Goal: Task Accomplishment & Management: Manage account settings

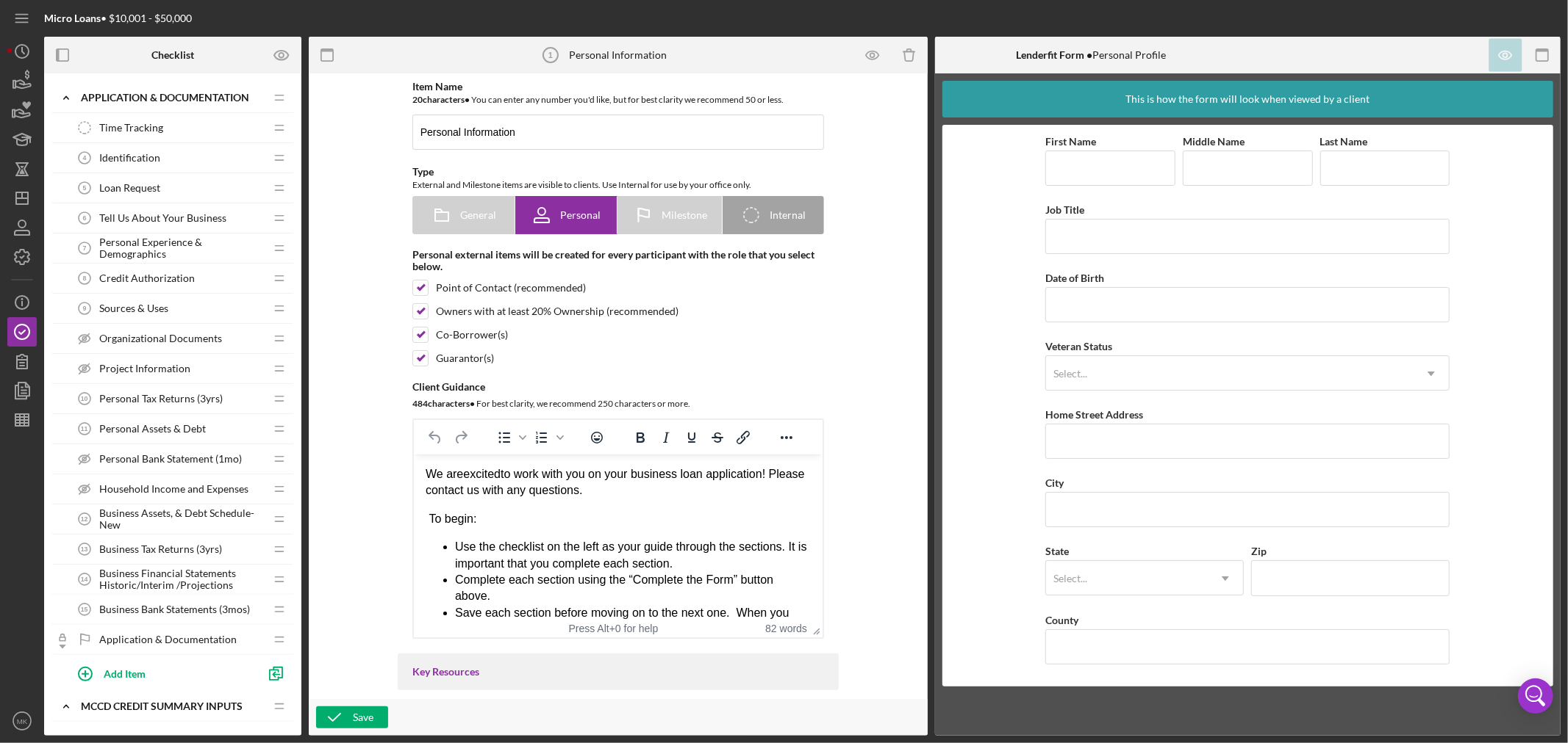
scroll to position [245, 0]
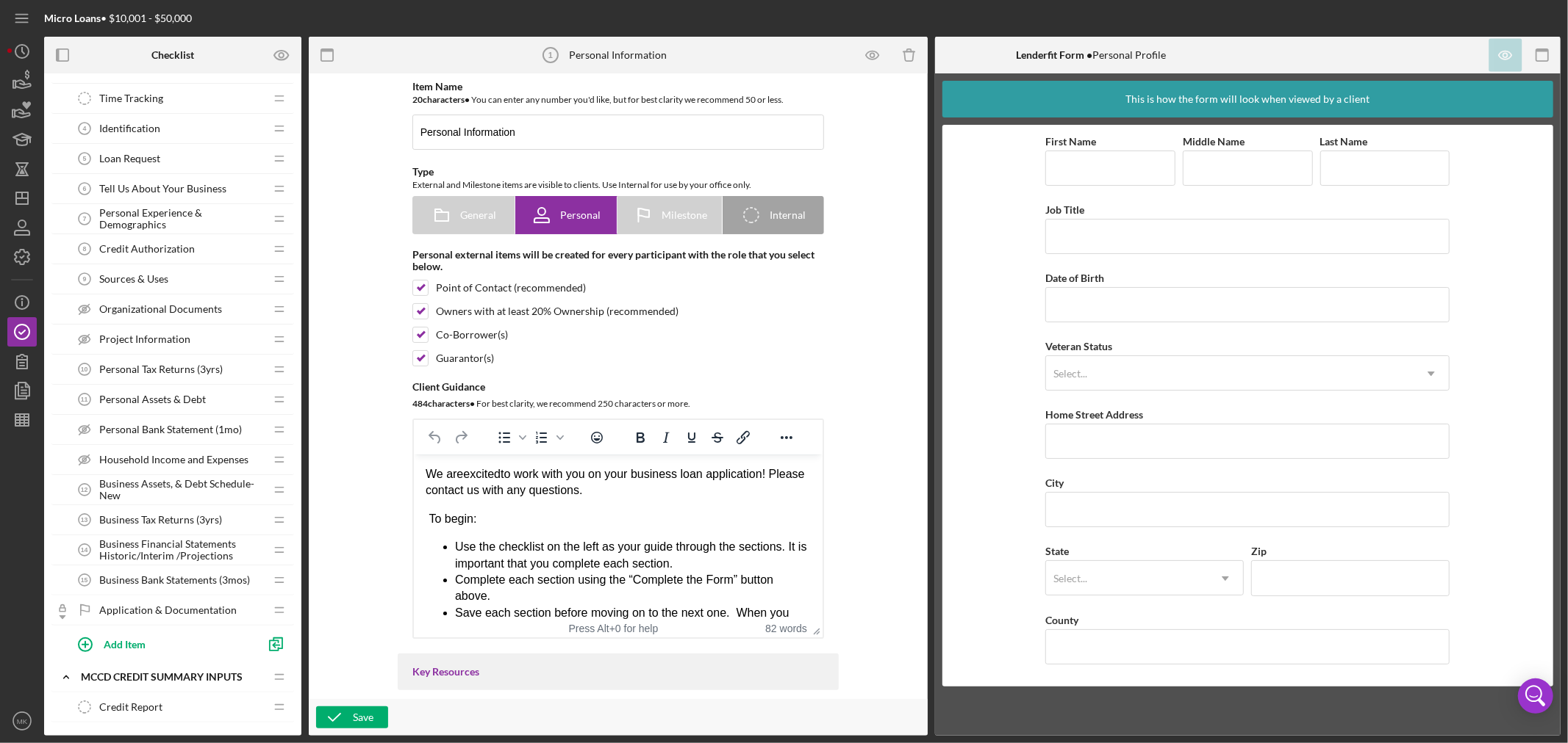
click at [182, 515] on span "Business Tax Returns (3yrs)" at bounding box center [161, 520] width 123 height 12
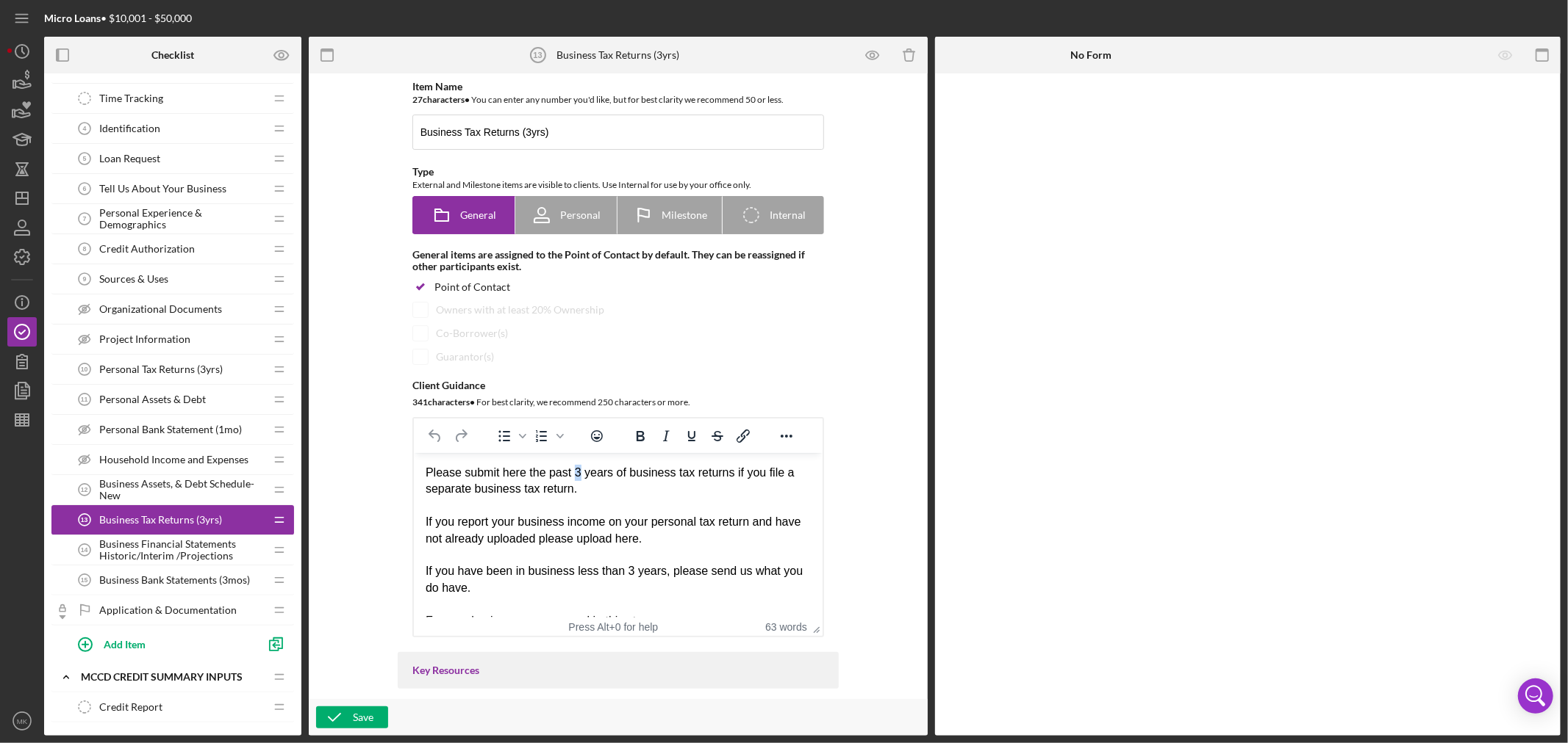
click at [573, 475] on div "Please submit here the past 3 years of business tax returns if you file a separ…" at bounding box center [618, 547] width 385 height 164
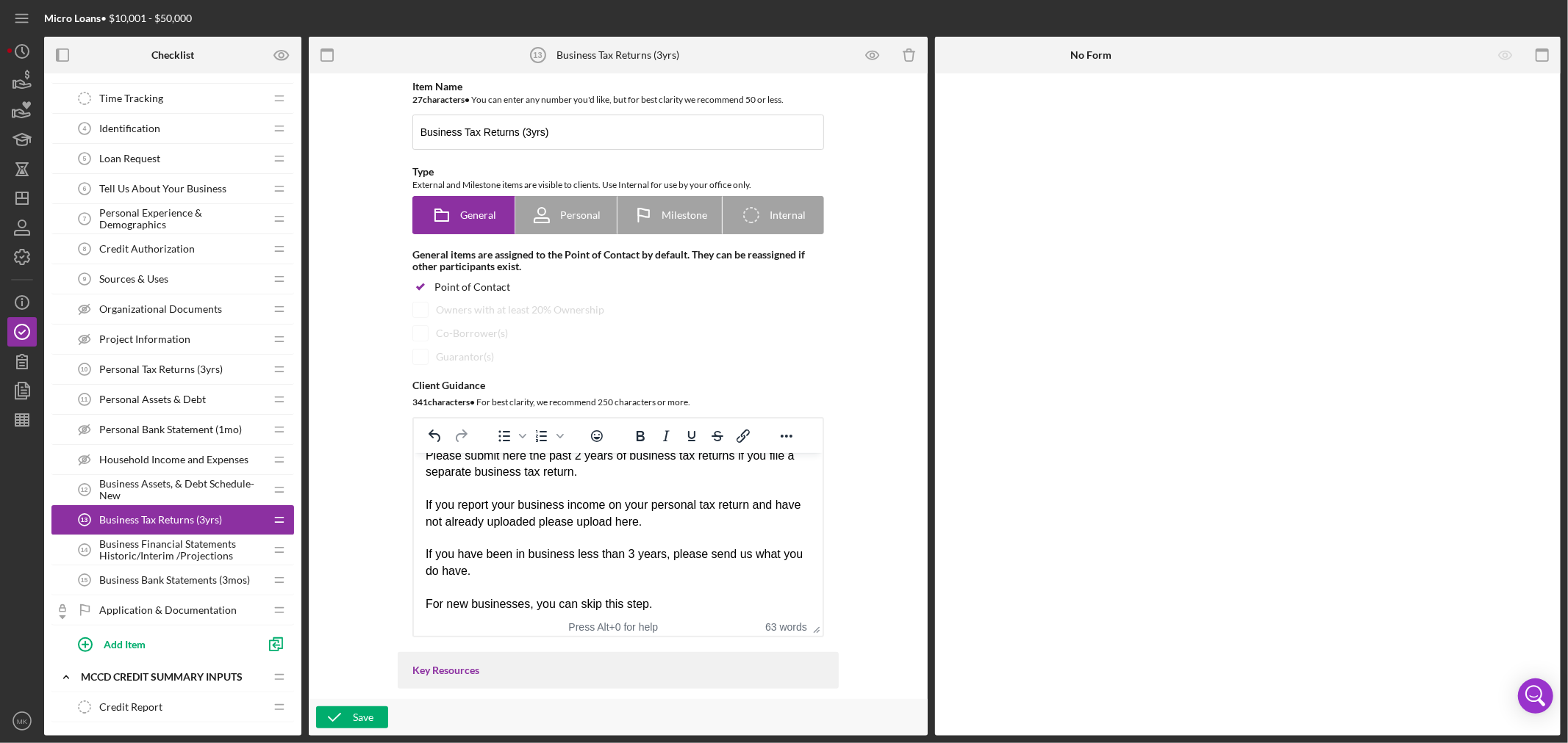
scroll to position [22, 0]
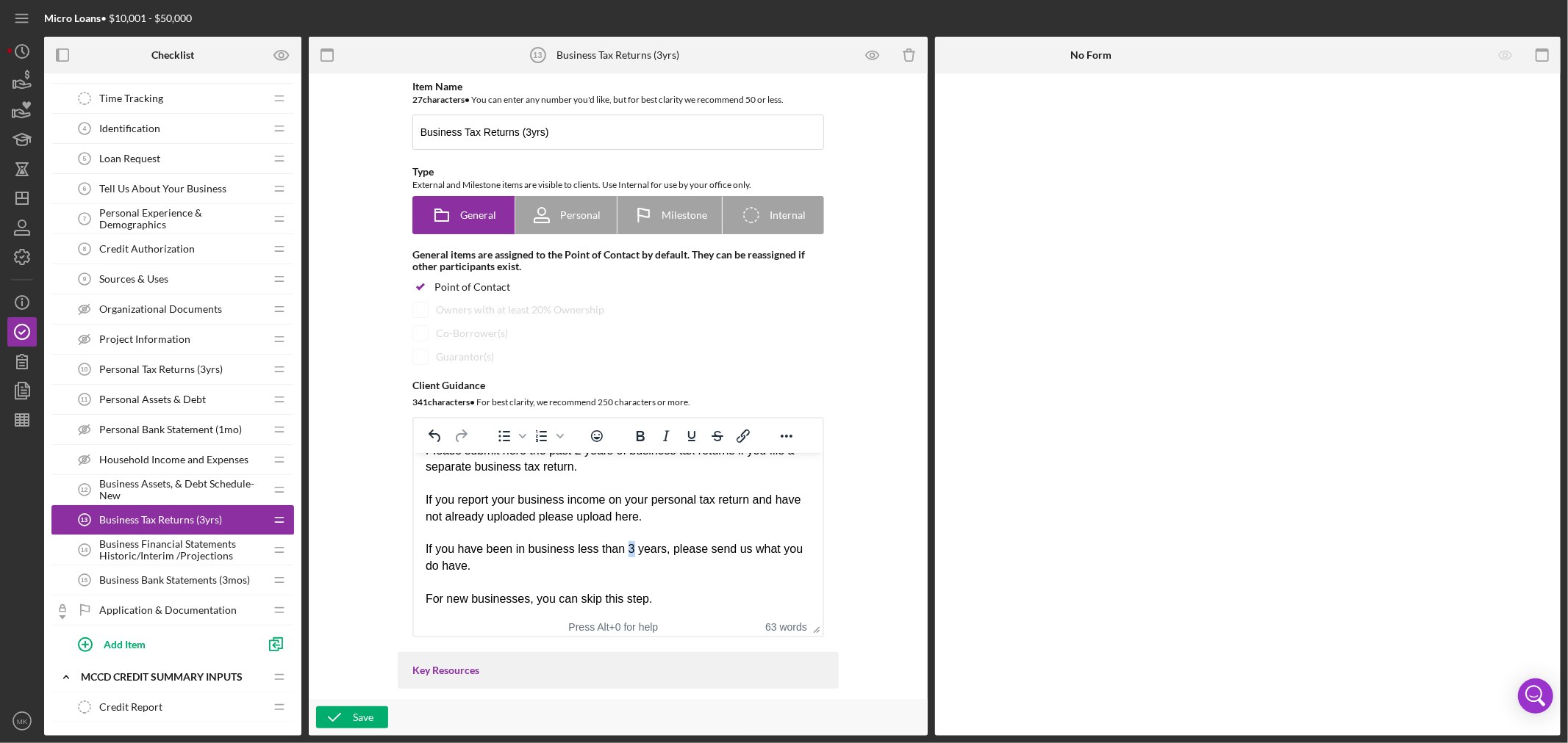
click at [625, 551] on div "Please submit here the past 2 years of business tax returns if you file a separ…" at bounding box center [618, 525] width 385 height 164
click at [525, 127] on input "Business Tax Returns (3yrs)" at bounding box center [618, 132] width 412 height 36
type input "Business Tax Returns (2yrs)"
click at [358, 716] on div "Save" at bounding box center [362, 717] width 20 height 22
click at [174, 364] on span "Personal Tax Returns (3yrs)" at bounding box center [161, 370] width 124 height 12
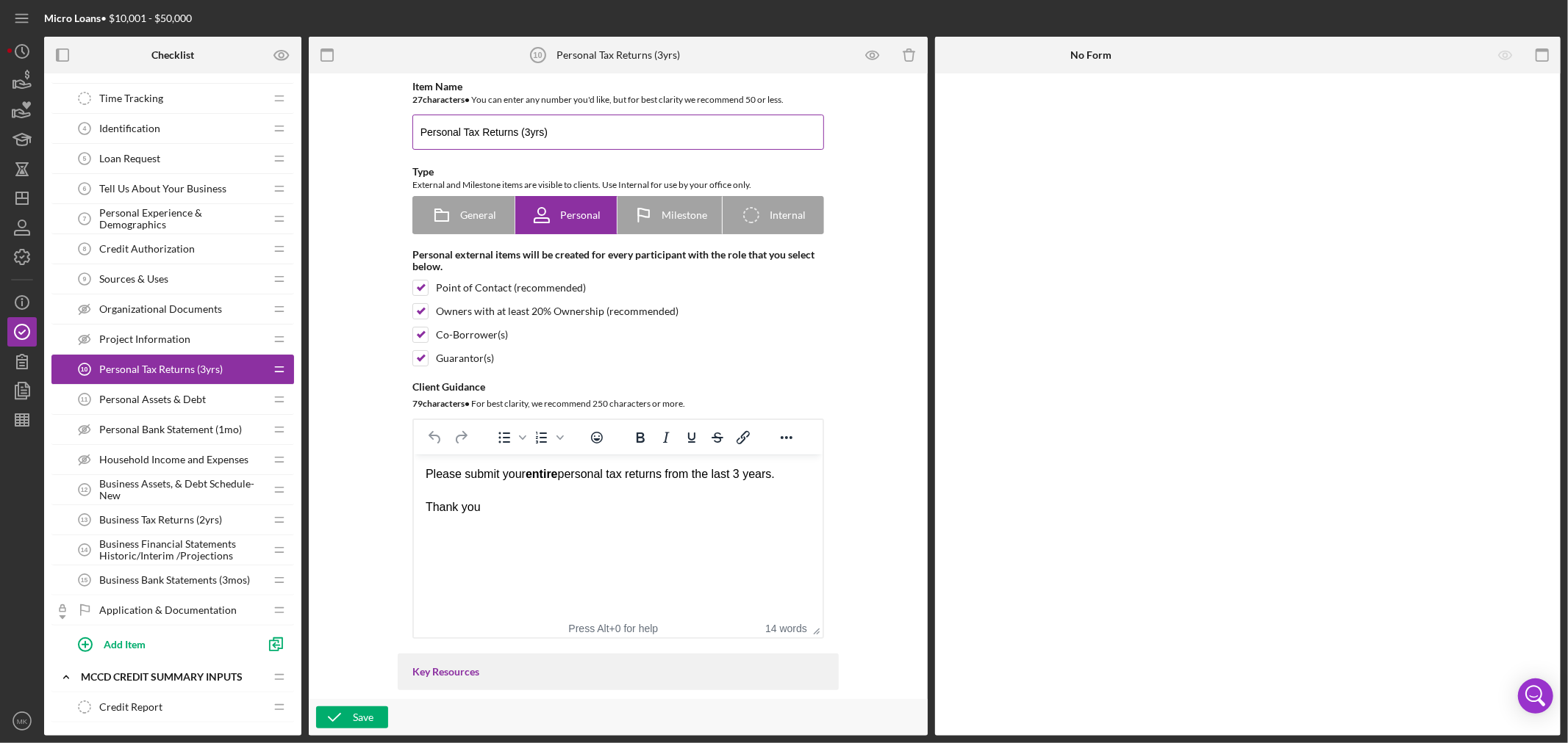
click at [525, 131] on input "Personal Tax Returns (3yrs)" at bounding box center [618, 132] width 412 height 36
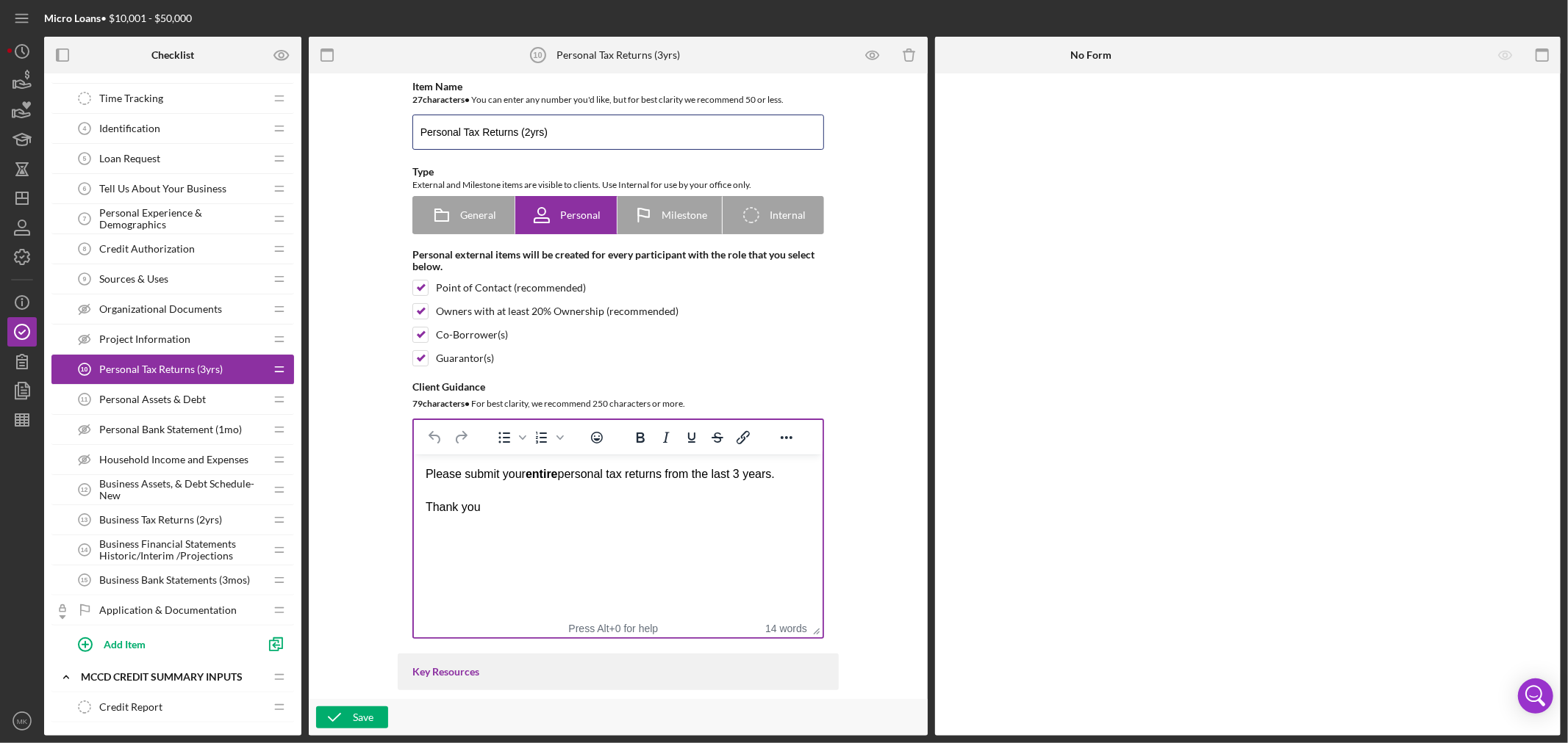
type input "Personal Tax Returns (2yrs)"
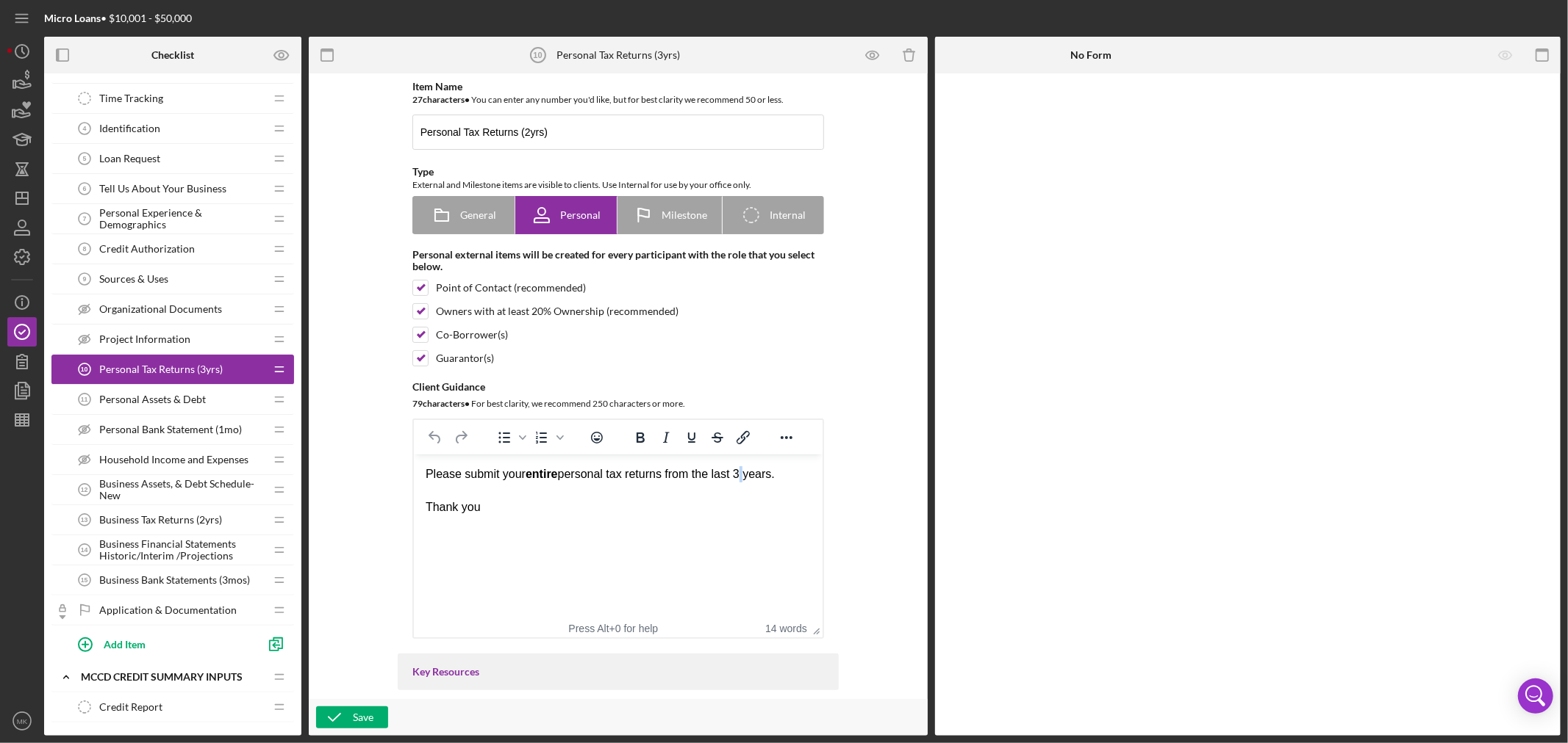
click at [740, 475] on div "Please submit your entire personal tax returns from the last 3 years." at bounding box center [618, 474] width 385 height 16
click at [355, 718] on div "Save" at bounding box center [362, 717] width 20 height 22
